Goal: Check status

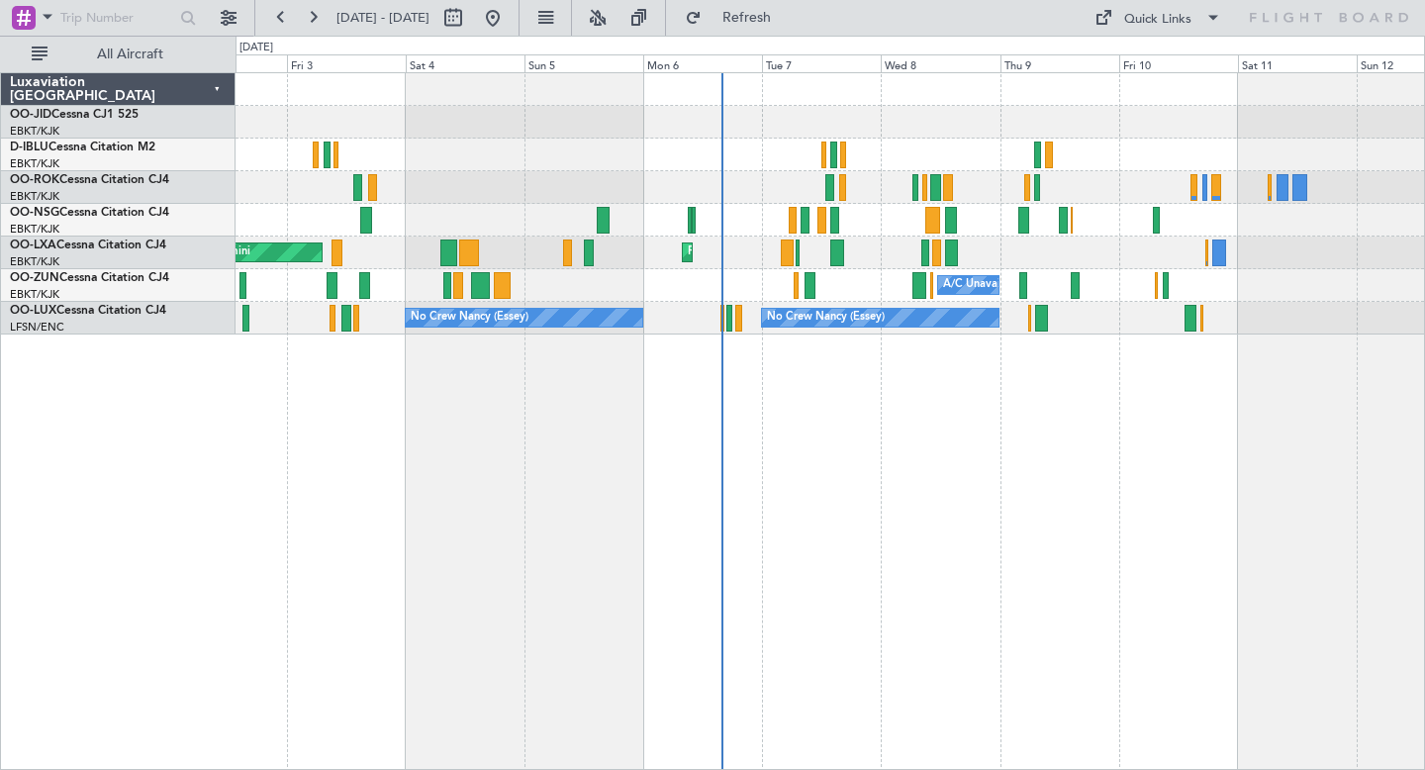
click at [924, 147] on div at bounding box center [829, 154] width 1188 height 33
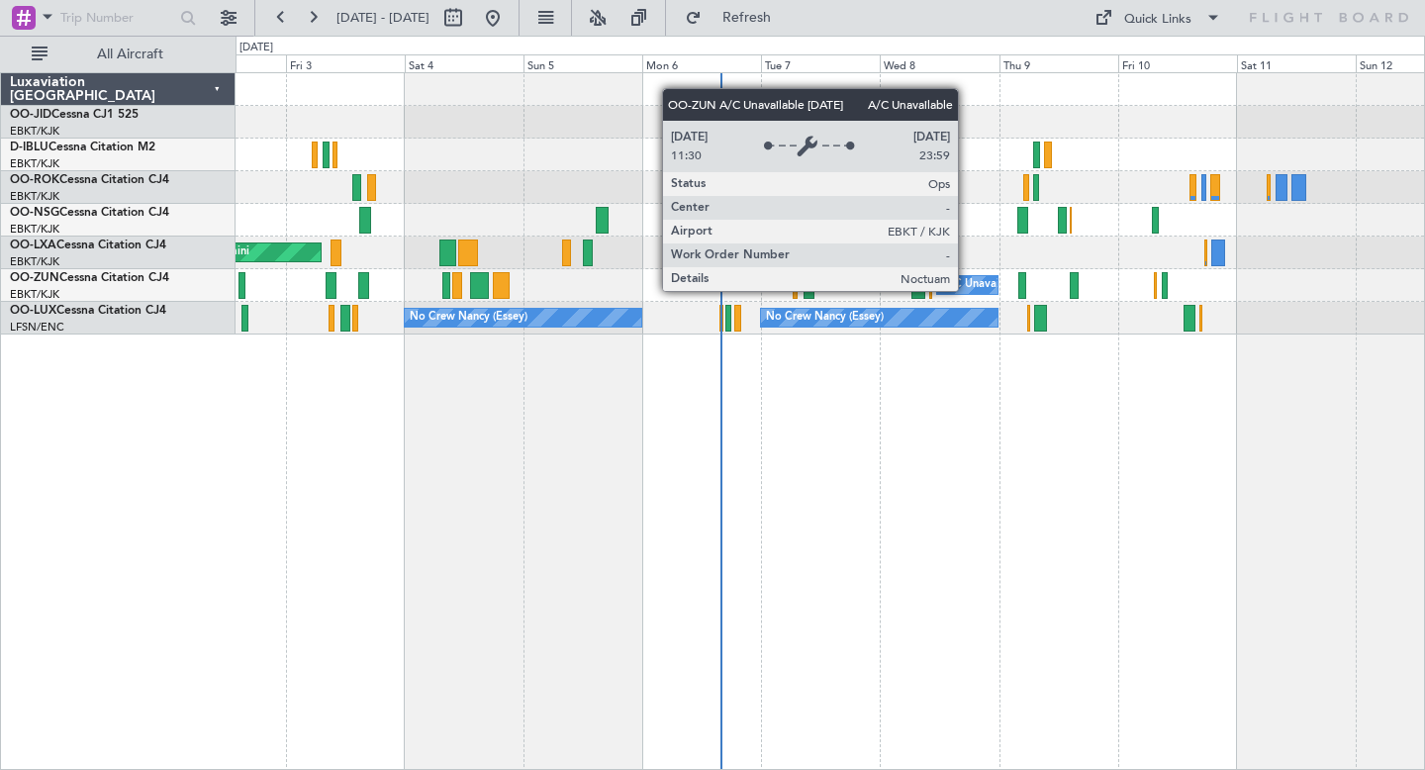
click at [966, 290] on div "A/C Unavailable [GEOGRAPHIC_DATA]-[GEOGRAPHIC_DATA]" at bounding box center [1100, 285] width 316 height 30
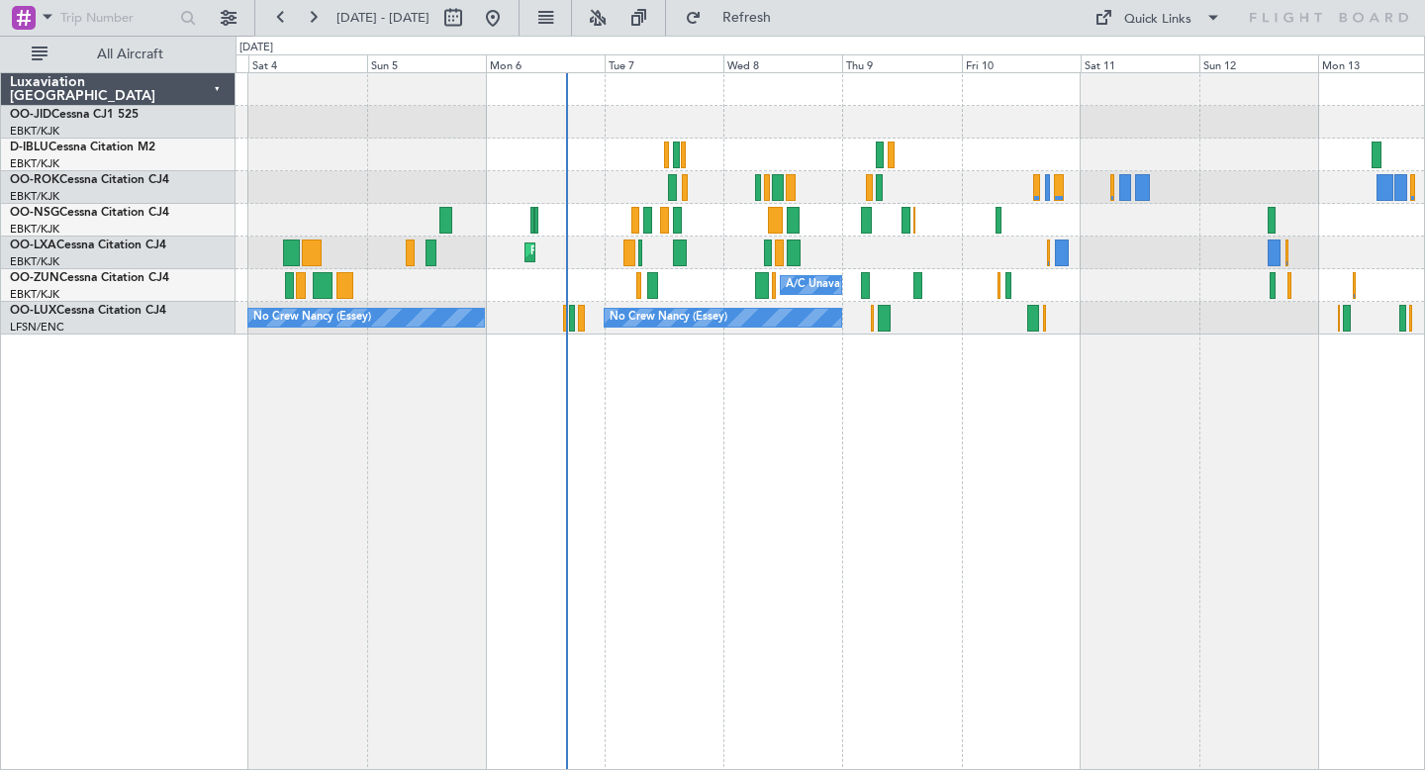
click at [834, 228] on div at bounding box center [829, 220] width 1188 height 33
